Goal: Use online tool/utility: Utilize a website feature to perform a specific function

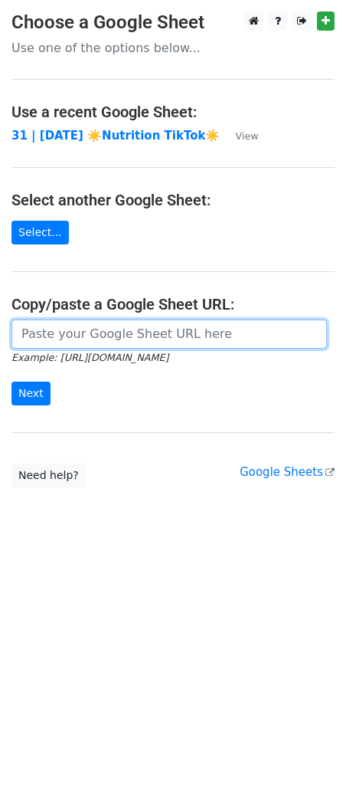
click at [80, 330] on input "url" at bounding box center [169, 333] width 316 height 29
paste input "[URL][DOMAIN_NAME]"
type input "[URL][DOMAIN_NAME]"
click at [11, 382] on input "Next" at bounding box center [30, 394] width 39 height 24
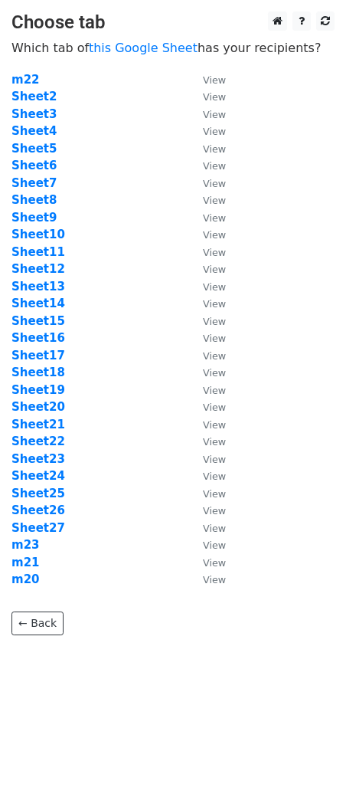
click at [146, 448] on td "Sheet22" at bounding box center [99, 442] width 176 height 18
click at [47, 165] on strong "Sheet6" at bounding box center [33, 166] width 45 height 14
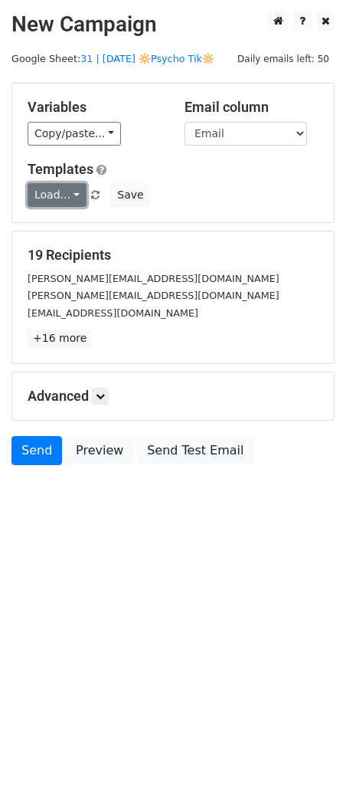
click at [76, 192] on link "Load..." at bounding box center [57, 195] width 59 height 24
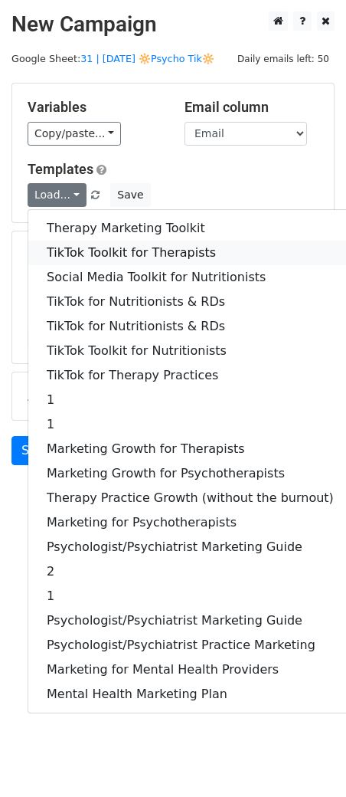
click at [119, 252] on link "TikTok Toolkit for Therapists" at bounding box center [190, 253] width 324 height 25
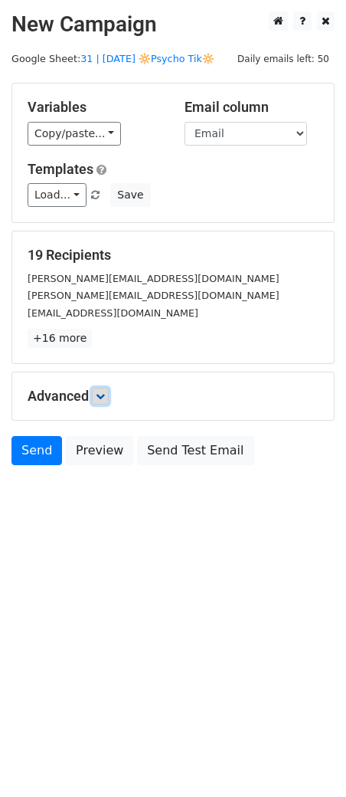
click at [104, 392] on icon at bounding box center [100, 395] width 9 height 9
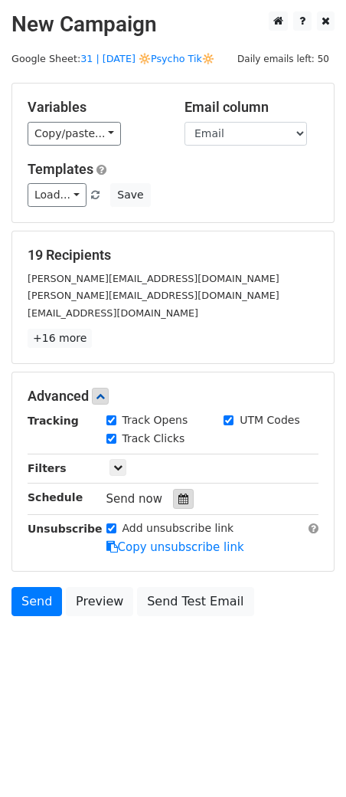
click at [178, 500] on icon at bounding box center [183, 498] width 10 height 11
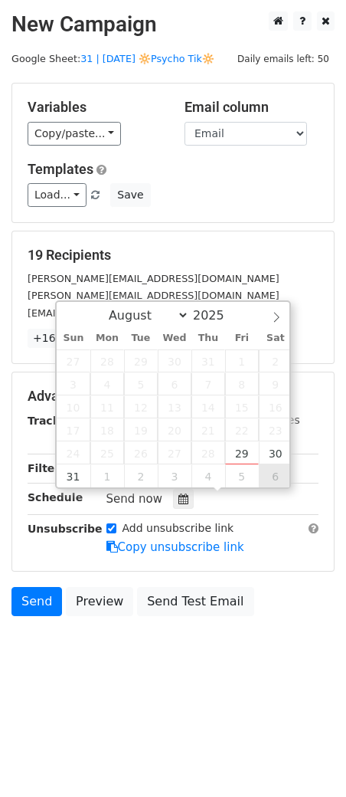
type input "2025-09-06 12:00"
select select "8"
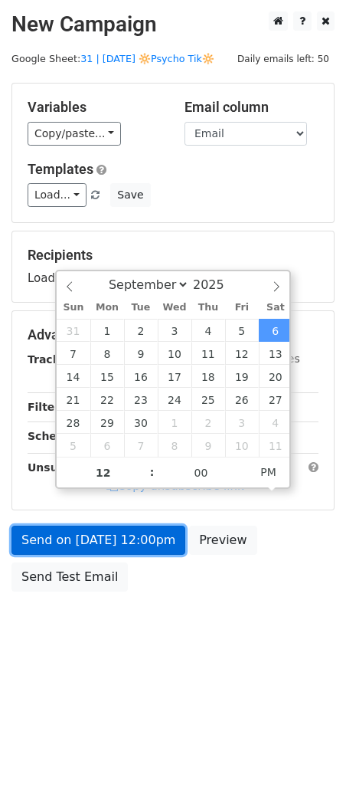
click at [133, 540] on link "Send on Sep 6 at 12:00pm" at bounding box center [98, 540] width 174 height 29
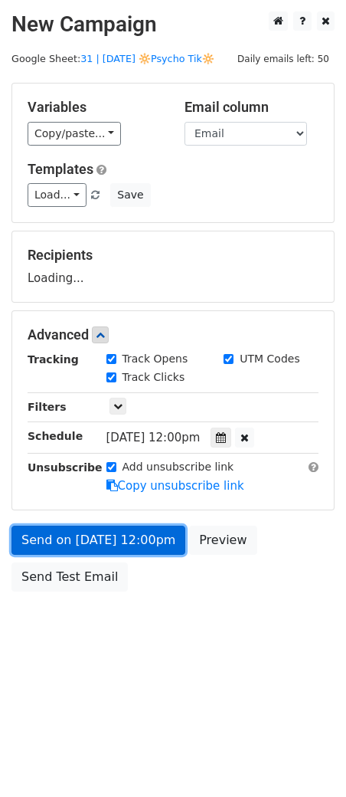
click at [51, 540] on link "Send on Sep 6 at 12:00pm" at bounding box center [98, 540] width 174 height 29
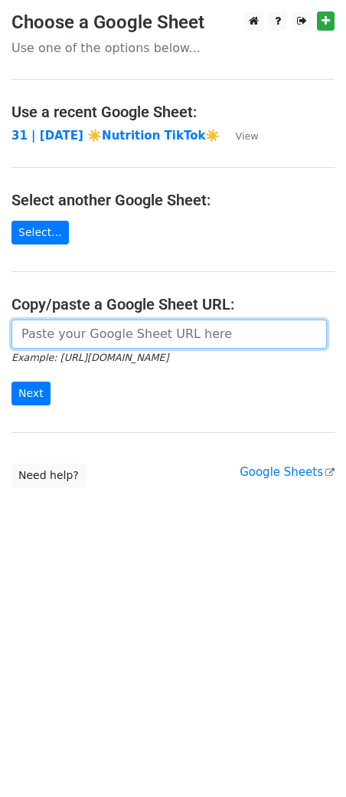
click at [151, 326] on input "url" at bounding box center [169, 333] width 316 height 29
paste input "[URL][DOMAIN_NAME]"
type input "[URL][DOMAIN_NAME]"
click at [11, 382] on input "Next" at bounding box center [30, 394] width 39 height 24
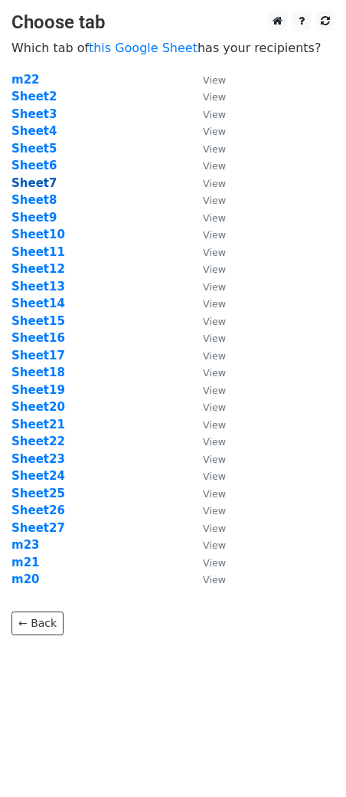
click at [34, 182] on strong "Sheet7" at bounding box center [33, 183] width 45 height 14
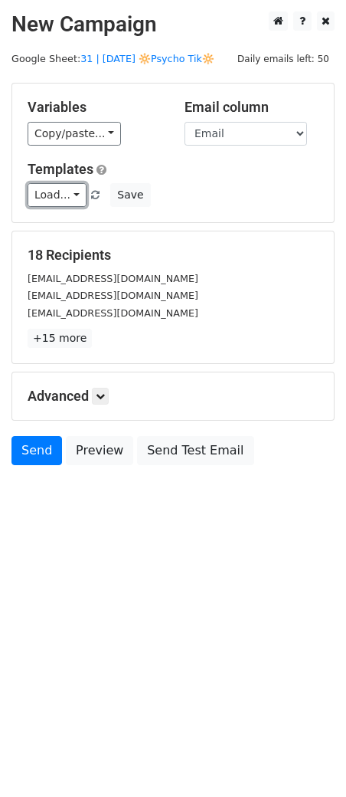
click at [54, 192] on link "Load..." at bounding box center [57, 195] width 59 height 24
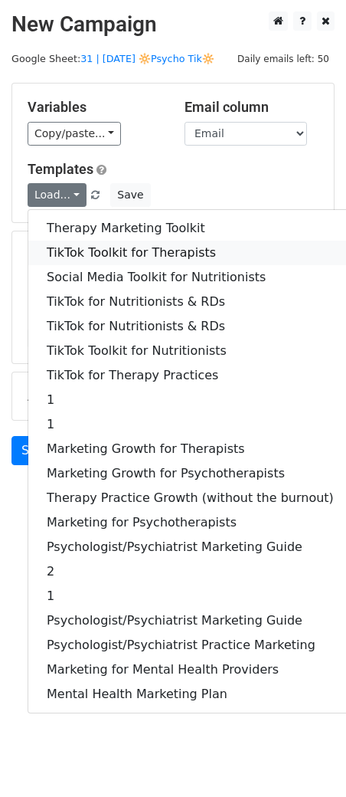
click at [72, 251] on link "TikTok Toolkit for Therapists" at bounding box center [190, 253] width 324 height 25
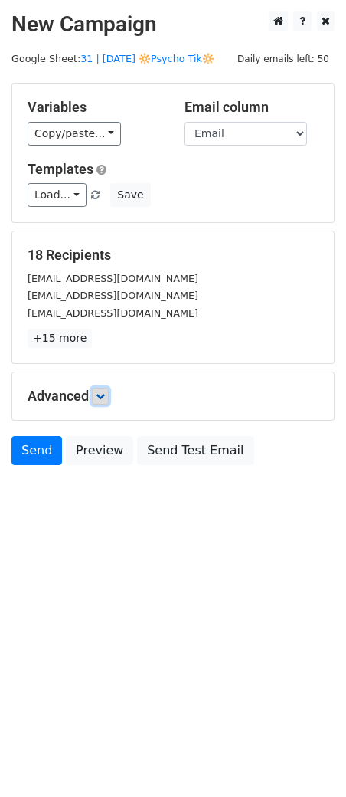
click at [108, 392] on link at bounding box center [100, 396] width 17 height 17
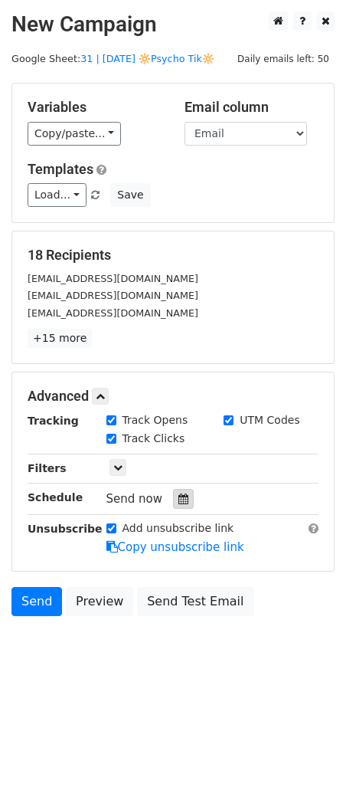
click at [173, 492] on div at bounding box center [183, 499] width 21 height 20
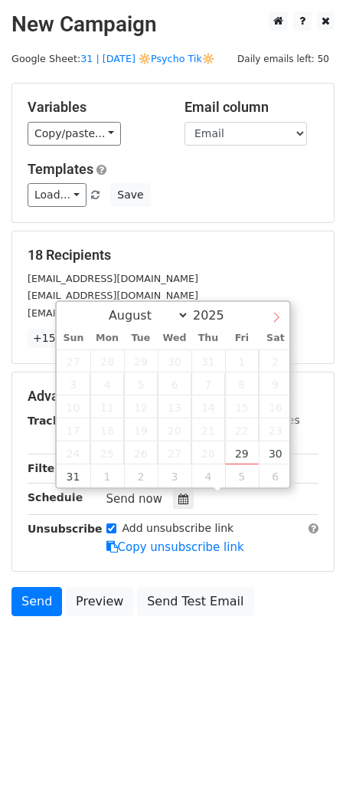
select select "8"
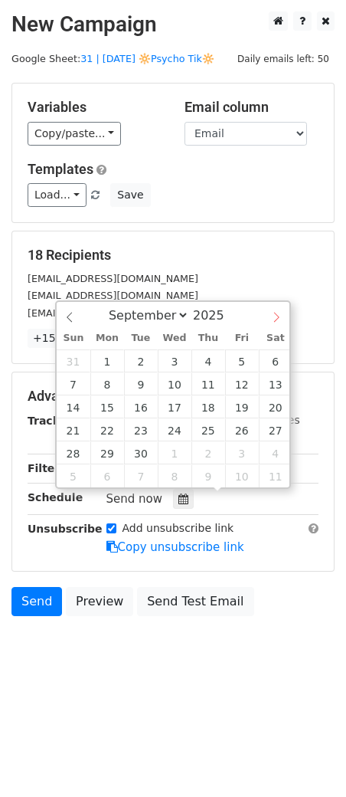
click at [287, 316] on span at bounding box center [277, 315] width 26 height 26
type input "2025-09-07 12:00"
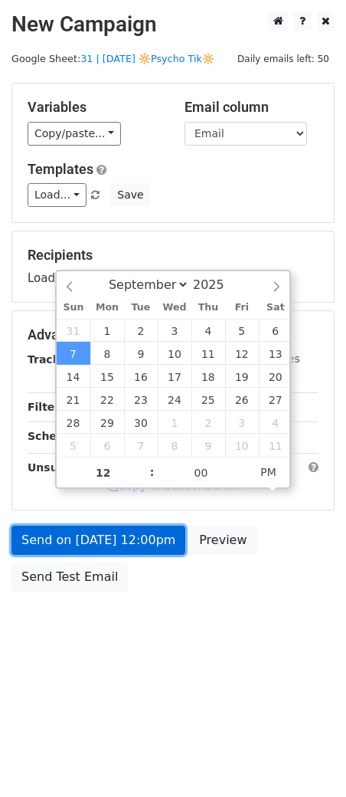
click at [83, 541] on link "Send on Sep 7 at 12:00pm" at bounding box center [98, 540] width 174 height 29
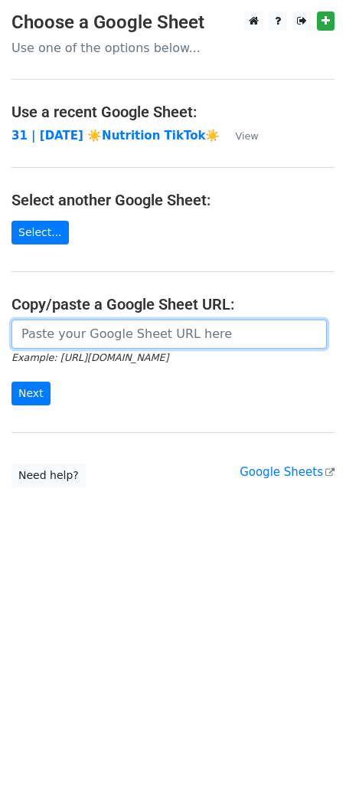
click at [111, 332] on input "url" at bounding box center [169, 333] width 316 height 29
paste input "[URL][DOMAIN_NAME]"
type input "[URL][DOMAIN_NAME]"
click at [11, 382] on input "Next" at bounding box center [30, 394] width 39 height 24
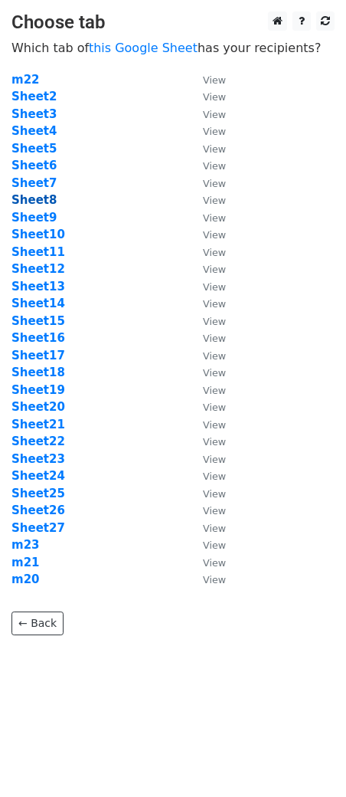
click at [46, 197] on strong "Sheet8" at bounding box center [33, 200] width 45 height 14
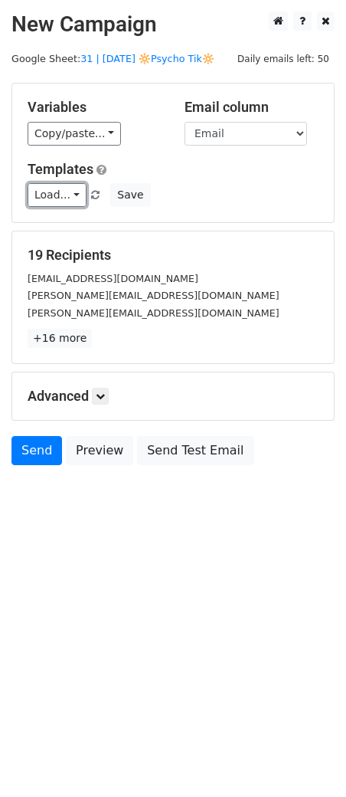
click at [47, 187] on link "Load..." at bounding box center [57, 195] width 59 height 24
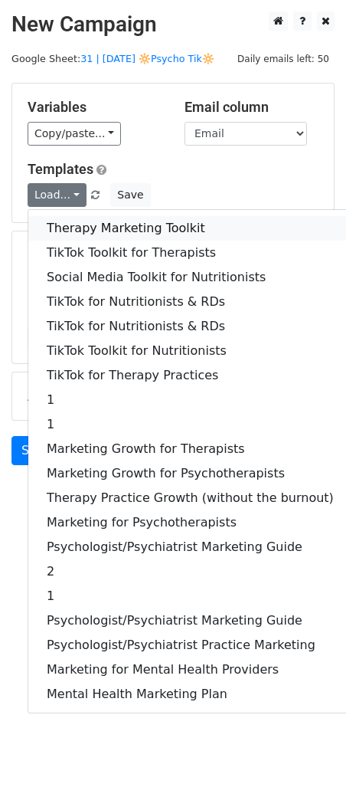
click at [61, 227] on link "Therapy Marketing Toolkit" at bounding box center [190, 228] width 324 height 25
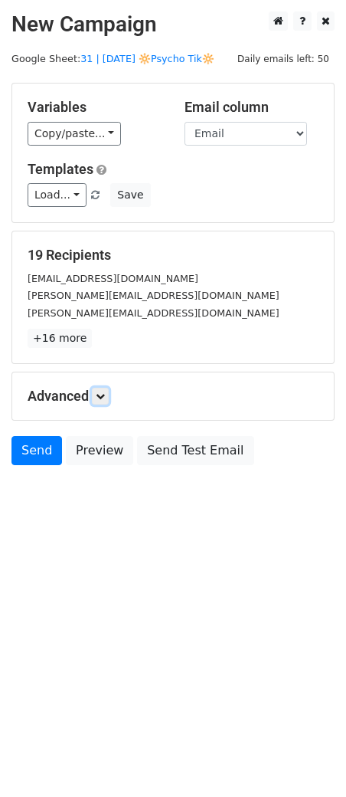
drag, startPoint x: 105, startPoint y: 399, endPoint x: 123, endPoint y: 425, distance: 31.9
click at [105, 399] on icon at bounding box center [100, 395] width 9 height 9
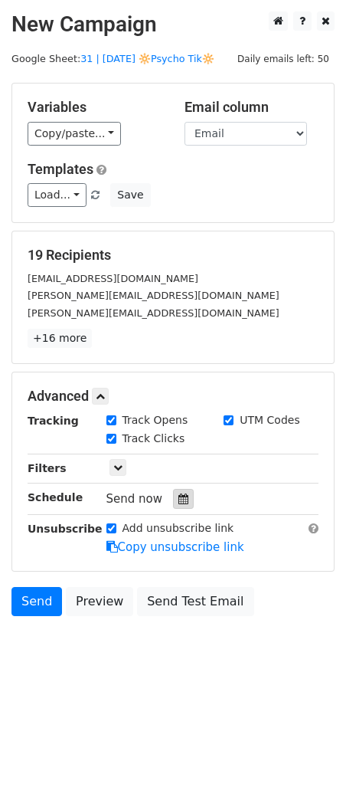
click at [185, 496] on div at bounding box center [183, 499] width 21 height 20
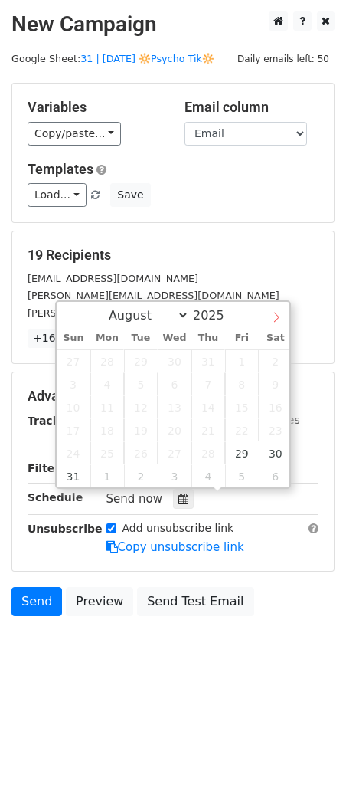
select select "8"
click at [283, 317] on span at bounding box center [277, 315] width 26 height 26
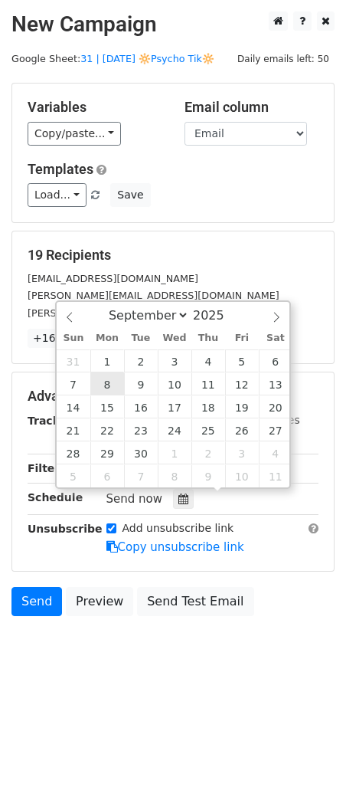
type input "2025-09-08 12:00"
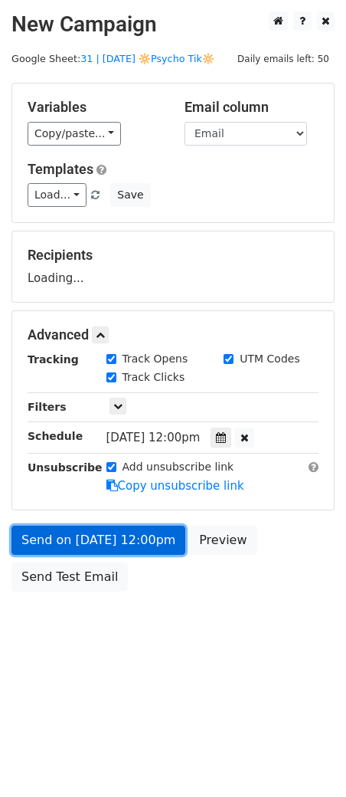
click at [96, 548] on link "Send on Sep 8 at 12:00pm" at bounding box center [98, 540] width 174 height 29
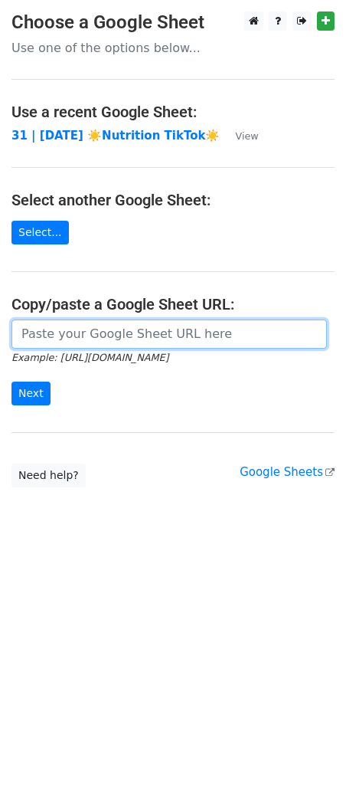
click at [145, 319] on input "url" at bounding box center [169, 333] width 316 height 29
paste input "https://docs.google.com/spreadsheets/d/1dUtO61j9mu2E7bYuDMAp2kK_WtBkUTXi0V62jUg…"
type input "https://docs.google.com/spreadsheets/d/1dUtO61j9mu2E7bYuDMAp2kK_WtBkUTXi0V62jUg…"
click at [11, 382] on input "Next" at bounding box center [30, 394] width 39 height 24
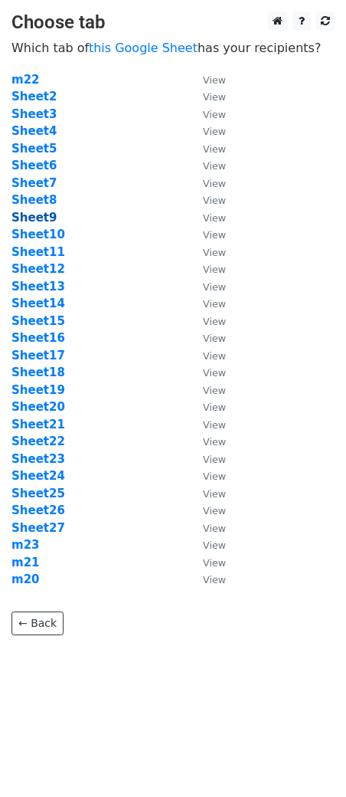
click at [38, 213] on strong "Sheet9" at bounding box center [33, 218] width 45 height 14
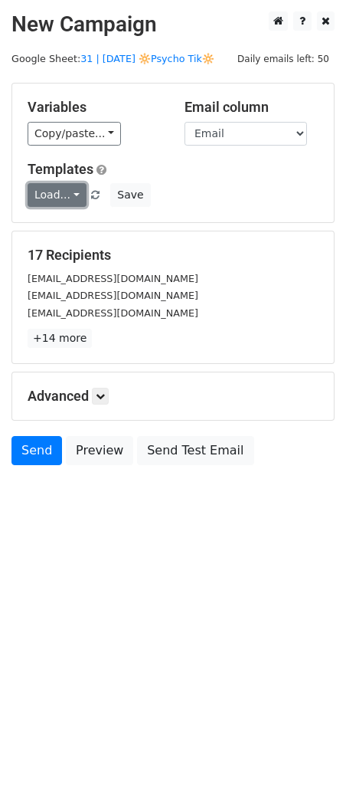
click at [63, 192] on link "Load..." at bounding box center [57, 195] width 59 height 24
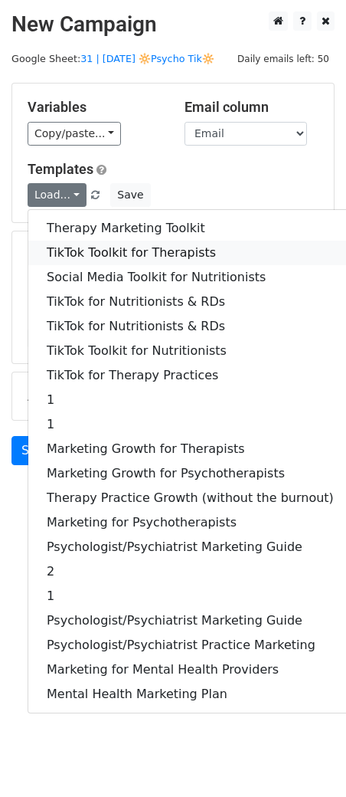
click at [84, 251] on link "TikTok Toolkit for Therapists" at bounding box center [190, 253] width 324 height 25
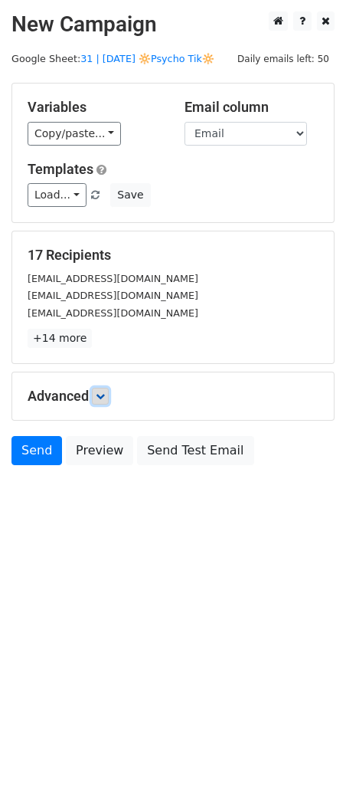
click at [105, 393] on icon at bounding box center [100, 395] width 9 height 9
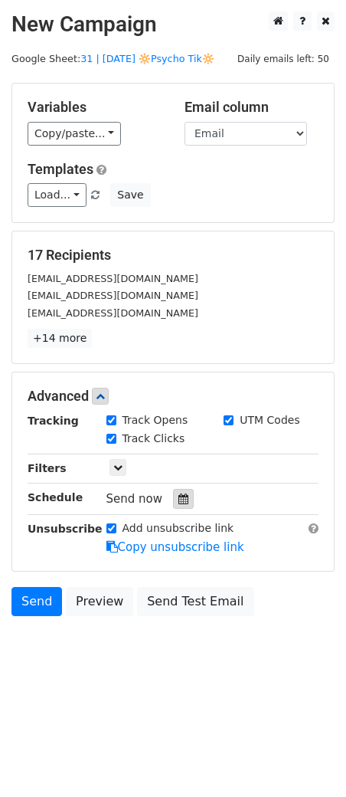
click at [178, 496] on icon at bounding box center [183, 498] width 10 height 11
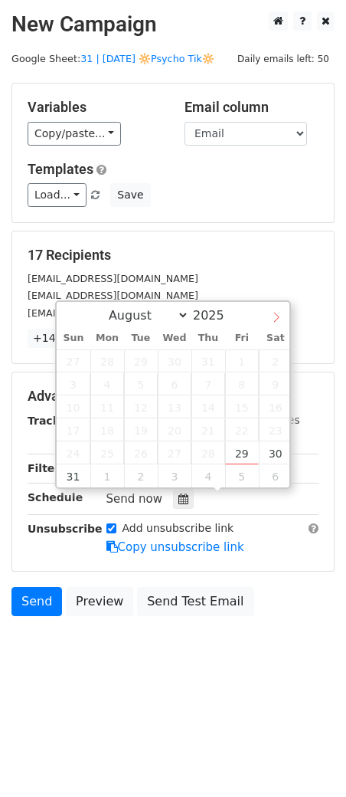
select select "8"
click at [280, 319] on icon at bounding box center [276, 317] width 11 height 11
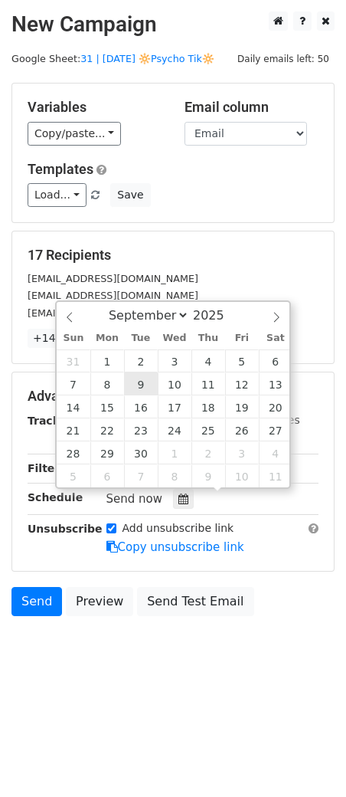
type input "2025-09-09 12:00"
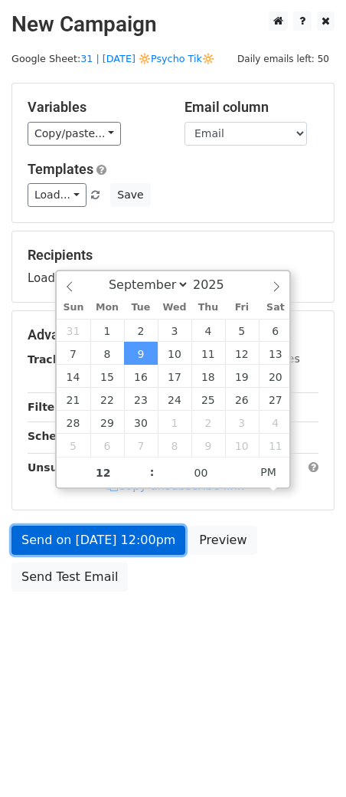
click at [125, 548] on link "Send on Sep 9 at 12:00pm" at bounding box center [98, 540] width 174 height 29
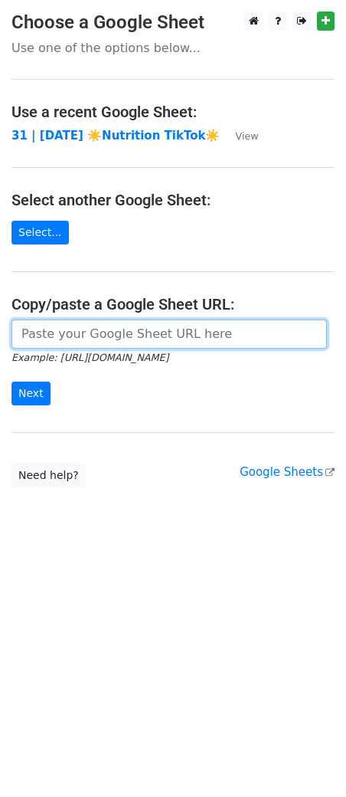
click at [126, 334] on input "url" at bounding box center [169, 333] width 316 height 29
paste input "https://docs.google.com/spreadsheets/d/1dUtO61j9mu2E7bYuDMAp2kK_WtBkUTXi0V62jUg…"
type input "https://docs.google.com/spreadsheets/d/1dUtO61j9mu2E7bYuDMAp2kK_WtBkUTXi0V62jUg…"
click at [11, 382] on input "Next" at bounding box center [30, 394] width 39 height 24
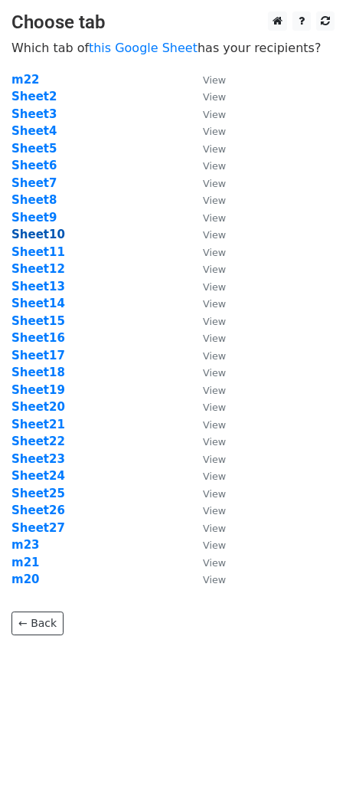
click at [34, 231] on strong "Sheet10" at bounding box center [38, 235] width 54 height 14
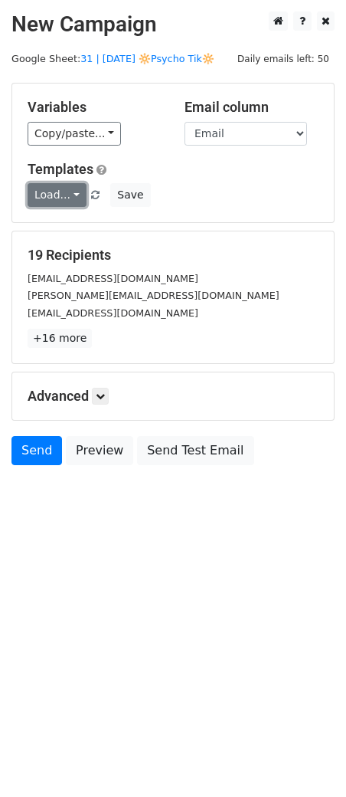
click at [55, 205] on link "Load..." at bounding box center [57, 195] width 59 height 24
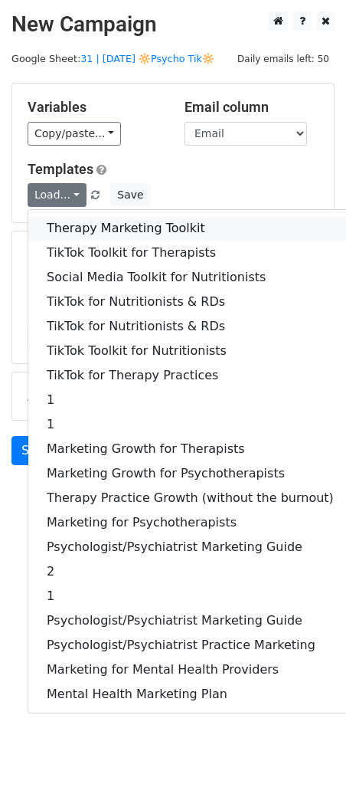
click at [56, 236] on link "Therapy Marketing Toolkit" at bounding box center [190, 228] width 324 height 25
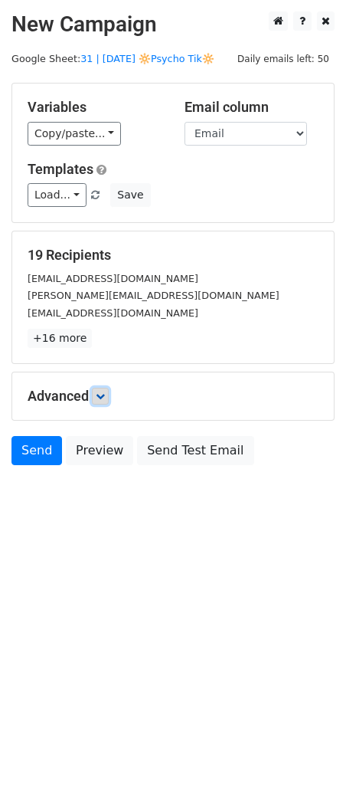
click at [104, 396] on icon at bounding box center [100, 395] width 9 height 9
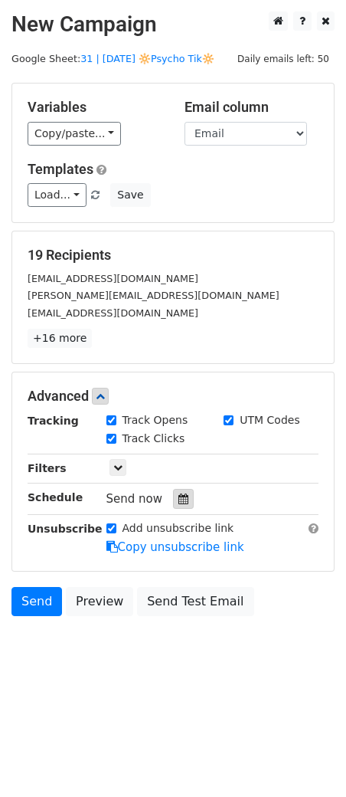
click at [176, 506] on div at bounding box center [183, 499] width 21 height 20
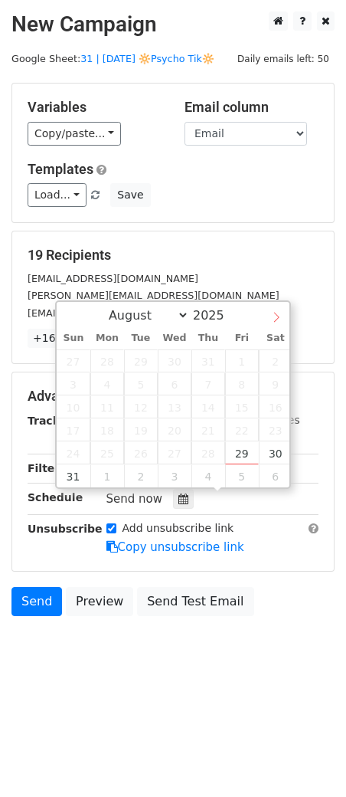
select select "8"
click at [275, 312] on icon at bounding box center [276, 317] width 11 height 11
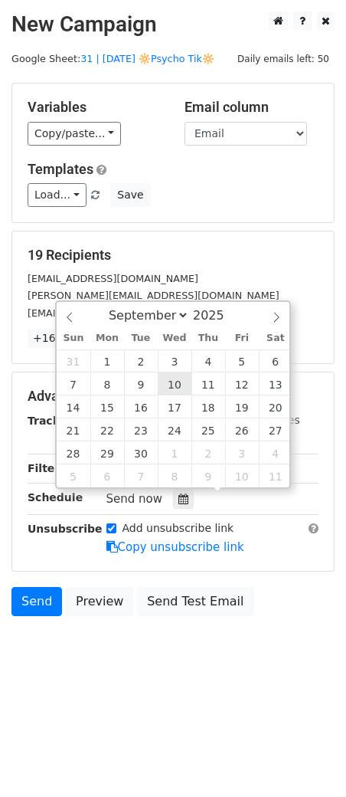
type input "[DATE] 12:00"
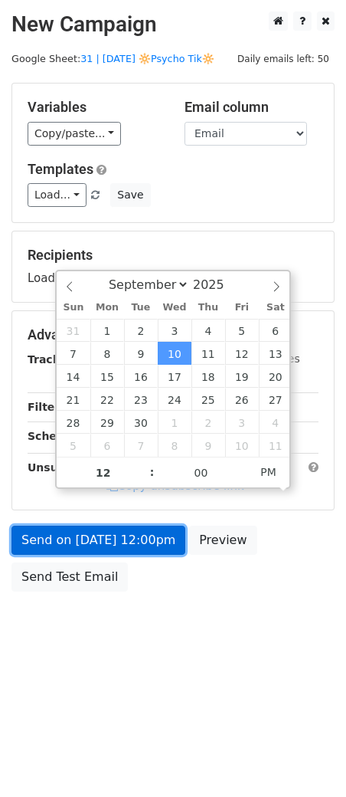
click at [133, 546] on link "Send on [DATE] 12:00pm" at bounding box center [98, 540] width 174 height 29
